Goal: Information Seeking & Learning: Understand process/instructions

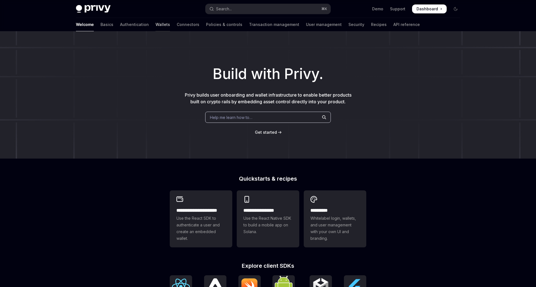
click at [156, 24] on link "Wallets" at bounding box center [163, 24] width 15 height 13
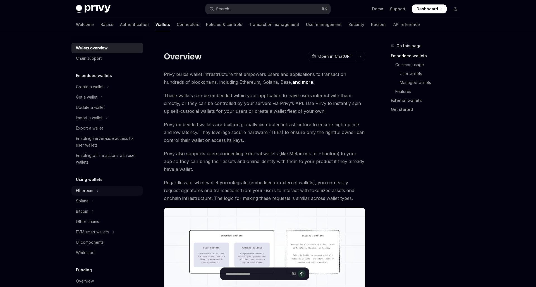
click at [104, 191] on button "Ethereum" at bounding box center [108, 191] width 72 height 10
type textarea "*"
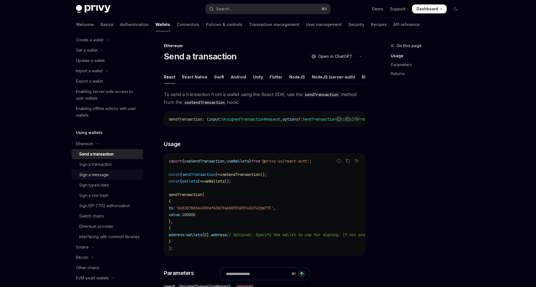
scroll to position [129, 0]
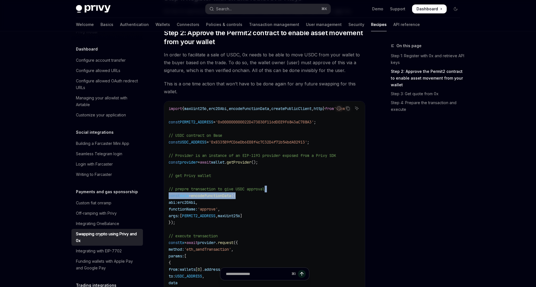
click at [299, 192] on code "import { maxUint256 , erc20Abi , encodeFunctionData , createPublicClient , http…" at bounding box center [266, 205] width 194 height 201
click at [293, 205] on code "import { maxUint256 , erc20Abi , encodeFunctionData , createPublicClient , http…" at bounding box center [266, 205] width 194 height 201
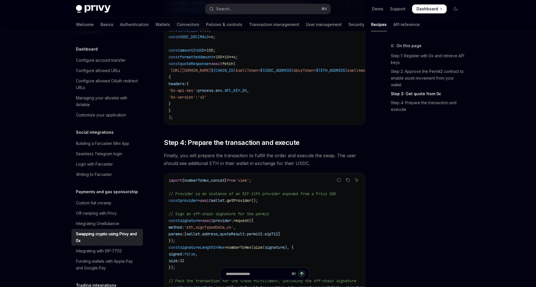
scroll to position [493, 0]
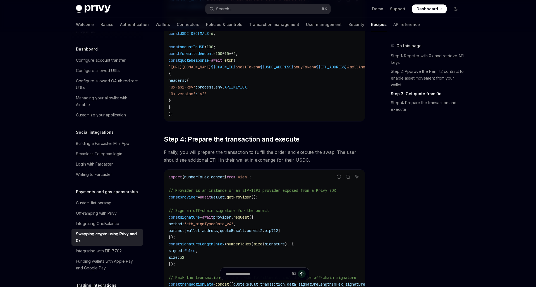
click at [287, 159] on span "Finally, you will prepare the transaction to fulfill the order and execute the …" at bounding box center [264, 156] width 201 height 16
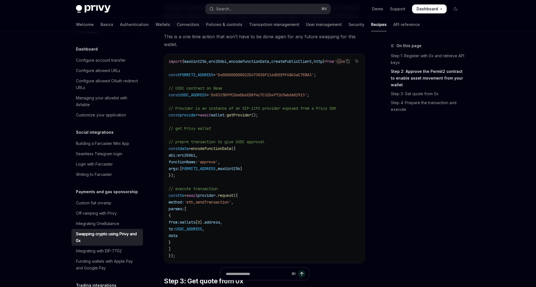
scroll to position [180, 0]
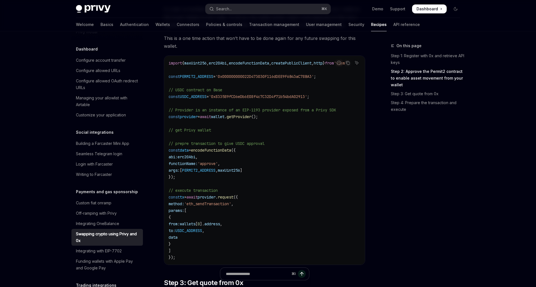
click at [280, 185] on code "import { maxUint256 , erc20Abi , encodeFunctionData , createPublicClient , http…" at bounding box center [266, 160] width 194 height 201
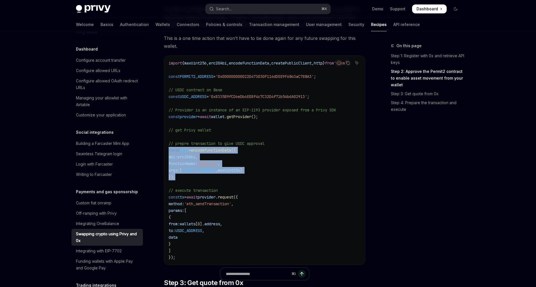
drag, startPoint x: 179, startPoint y: 179, endPoint x: 163, endPoint y: 152, distance: 31.5
copy code "const data = encodeFunctionData ({ abi: erc20Abi , functionName: 'approve' , ar…"
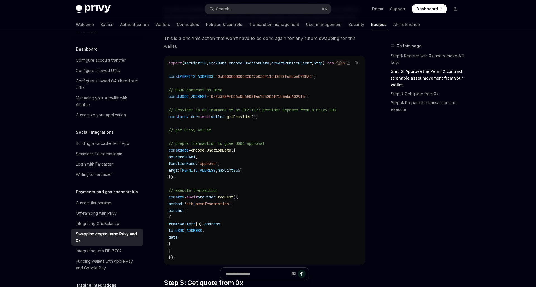
click at [237, 180] on code "import { maxUint256 , erc20Abi , encodeFunctionData , createPublicClient , http…" at bounding box center [266, 160] width 194 height 201
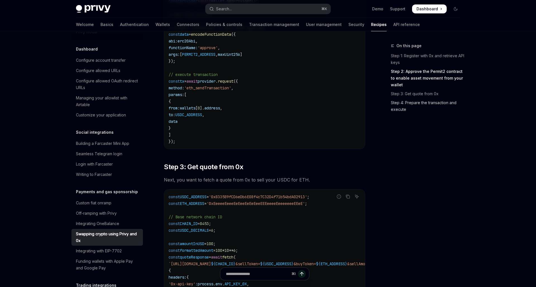
click at [413, 101] on link "Step 4: Prepare the transaction and execute" at bounding box center [428, 106] width 74 height 16
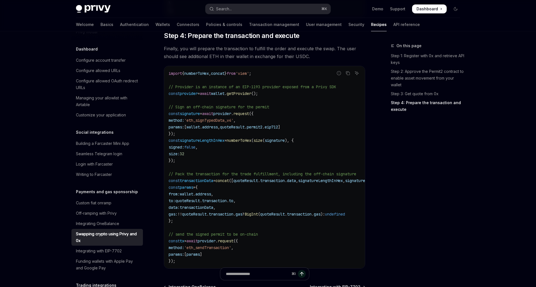
scroll to position [597, 0]
